Goal: Task Accomplishment & Management: Use online tool/utility

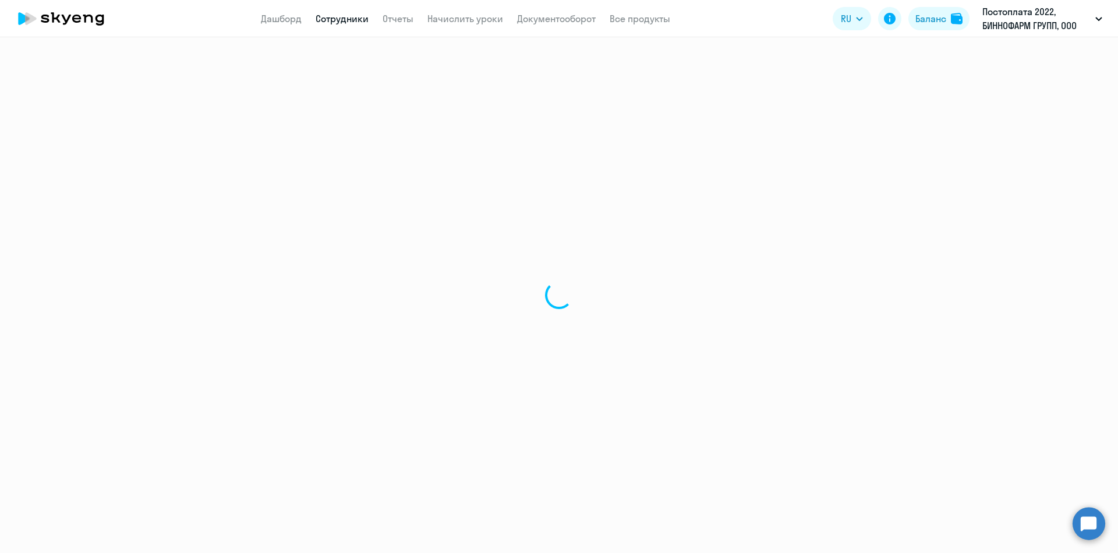
select select "30"
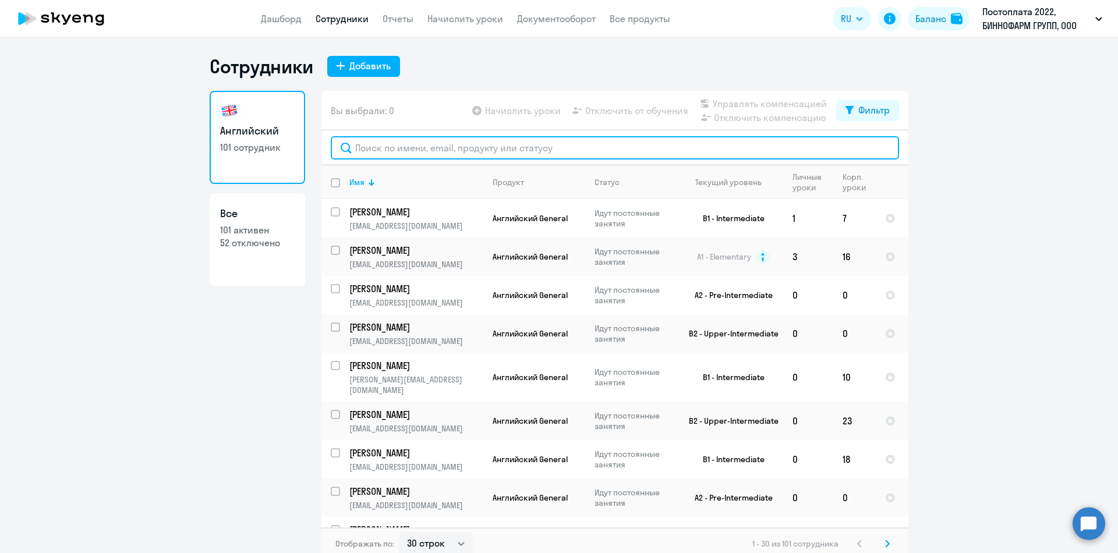
click at [394, 143] on input "text" at bounding box center [615, 147] width 568 height 23
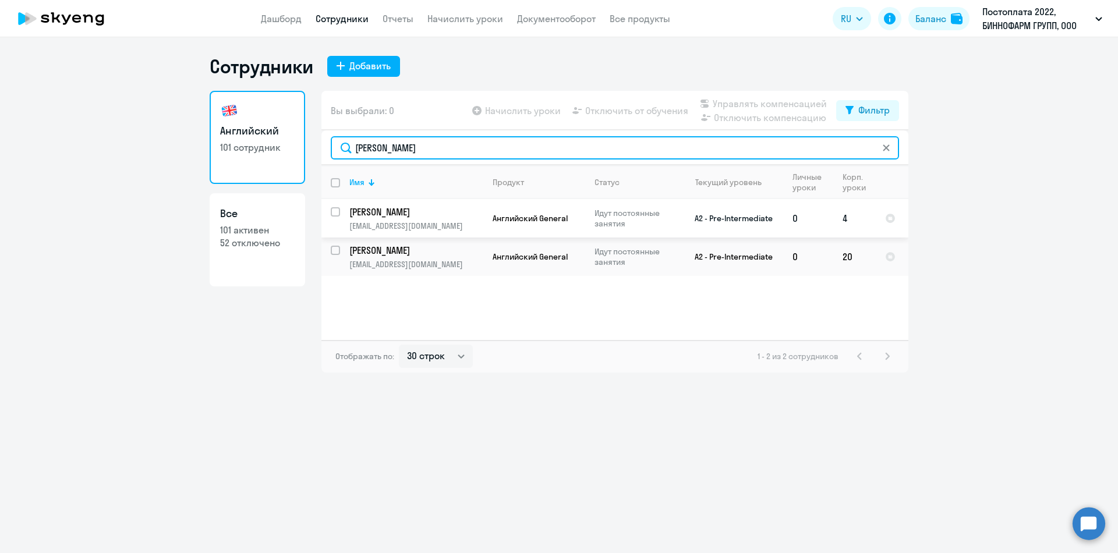
type input "[PERSON_NAME]"
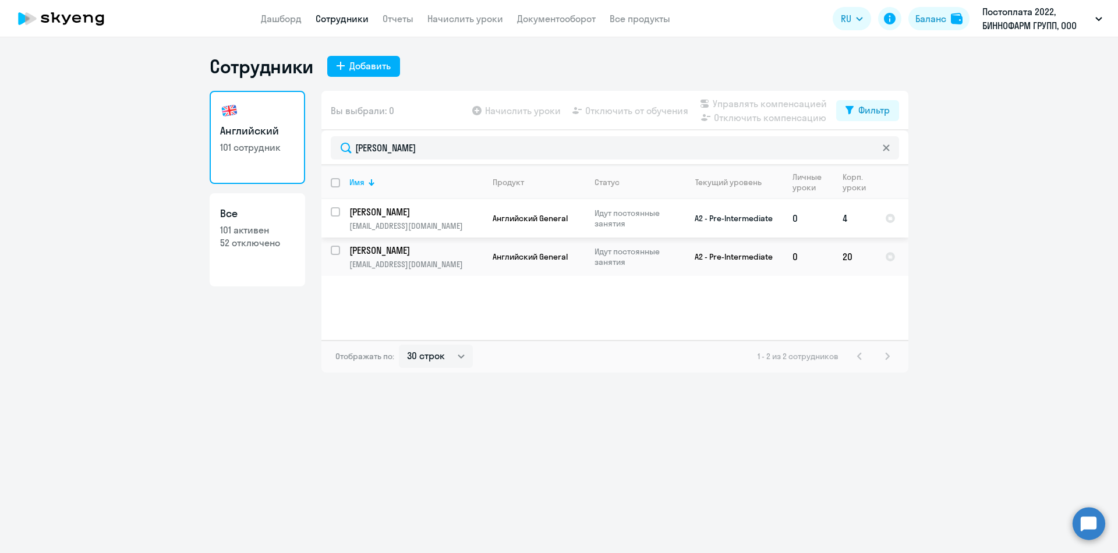
click at [336, 208] on input "select row 11056089" at bounding box center [342, 218] width 23 height 23
checkbox input "true"
click at [498, 114] on span "Начислить уроки" at bounding box center [523, 111] width 76 height 14
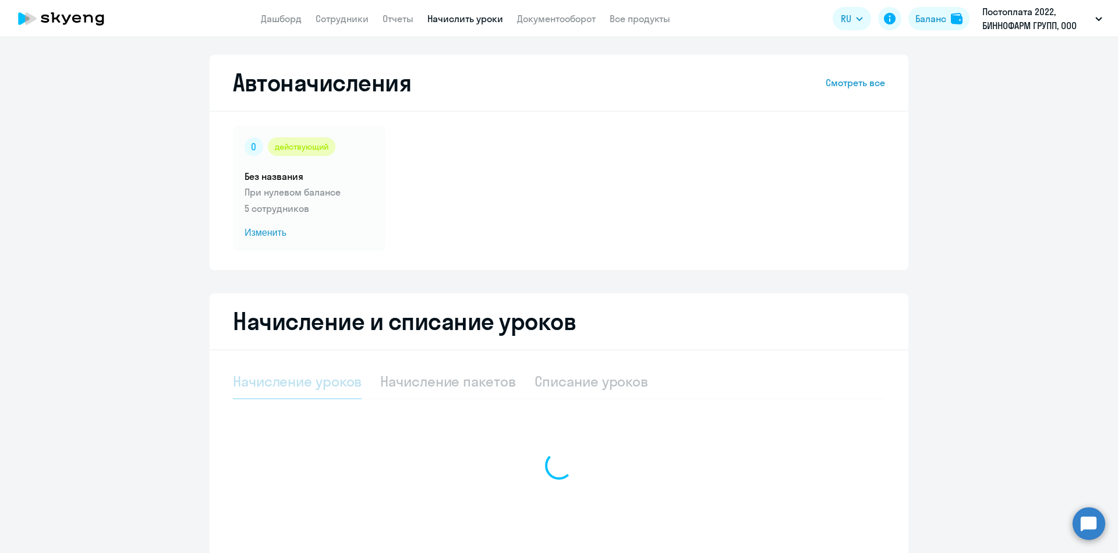
select select "10"
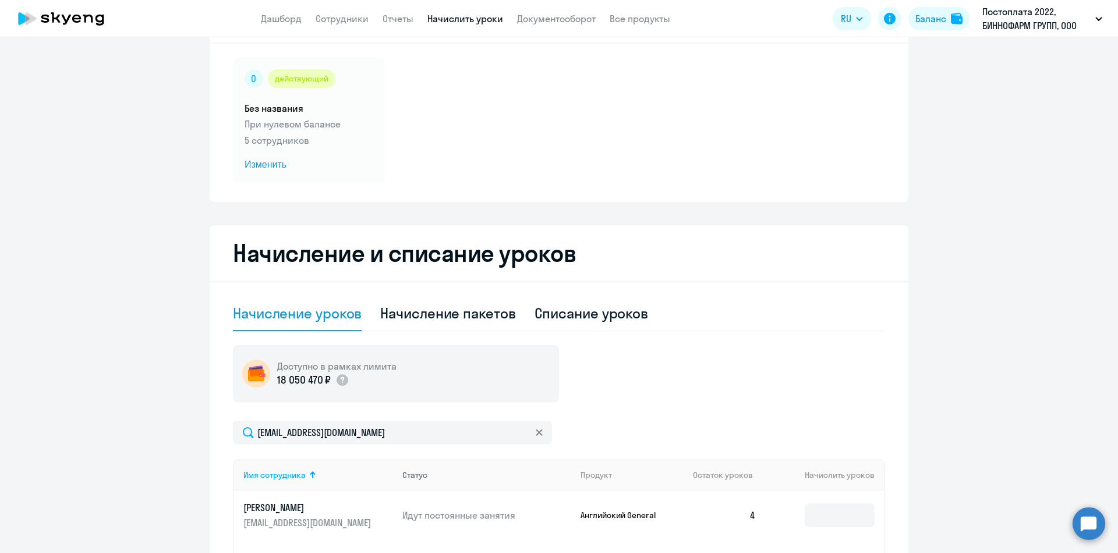
scroll to position [247, 0]
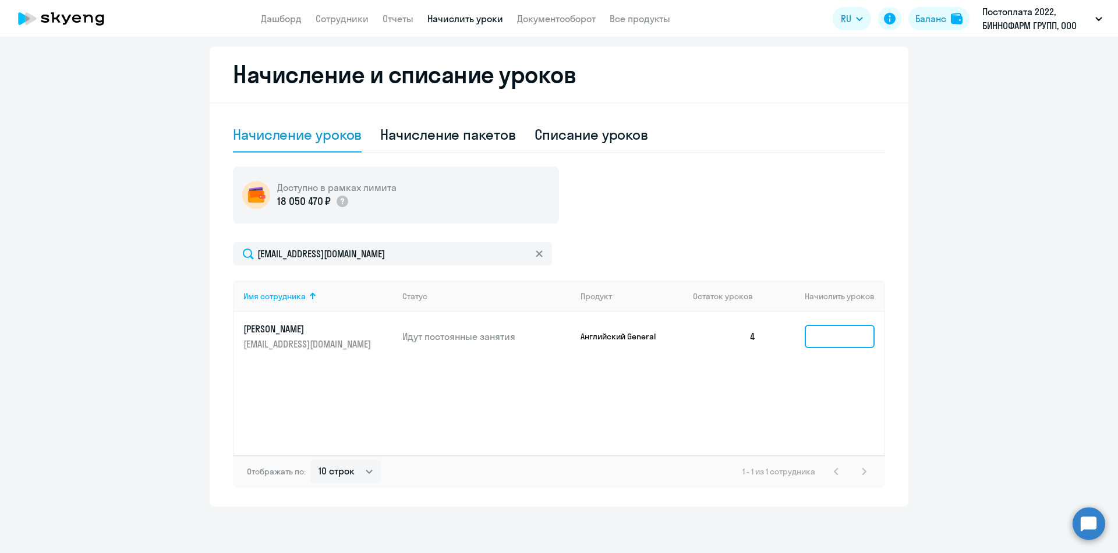
click at [816, 337] on input at bounding box center [840, 336] width 70 height 23
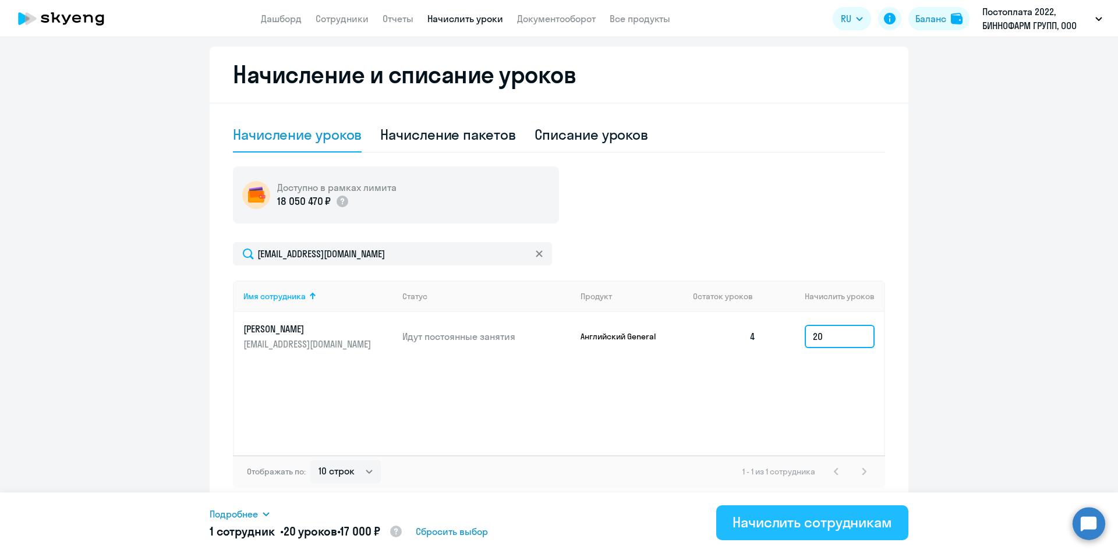
type input "20"
click at [815, 513] on div "Начислить сотрудникам" at bounding box center [812, 522] width 160 height 19
